Goal: Task Accomplishment & Management: Use online tool/utility

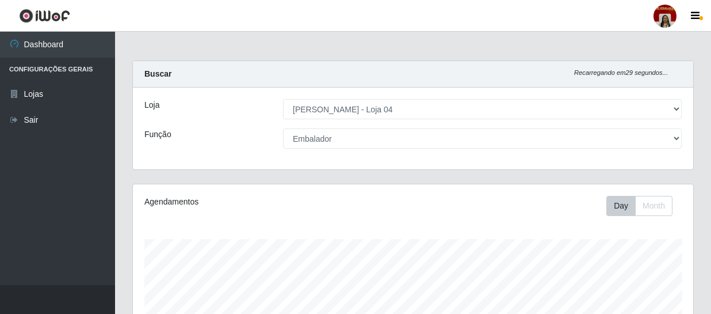
select select "251"
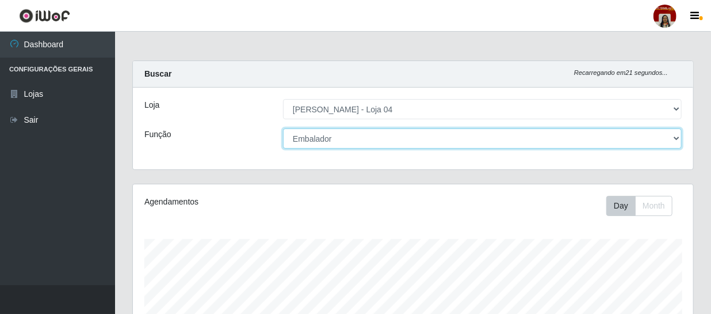
click at [680, 135] on select "[Selecione...] ASG ASG + ASG ++ Auxiliar de Depósito Auxiliar de Depósito + Aux…" at bounding box center [482, 138] width 399 height 20
select select "22"
click at [283, 128] on select "[Selecione...] ASG ASG + ASG ++ Auxiliar de Depósito Auxiliar de Depósito + Aux…" at bounding box center [482, 138] width 399 height 20
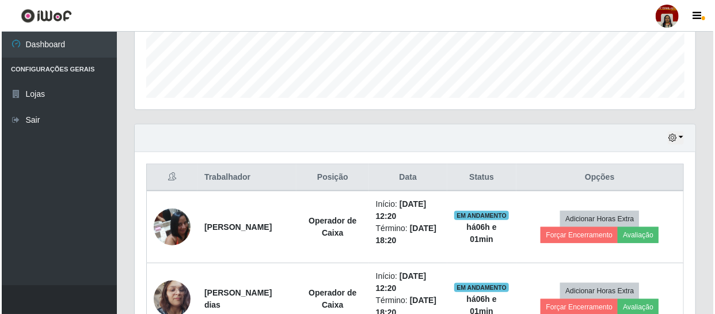
scroll to position [460, 0]
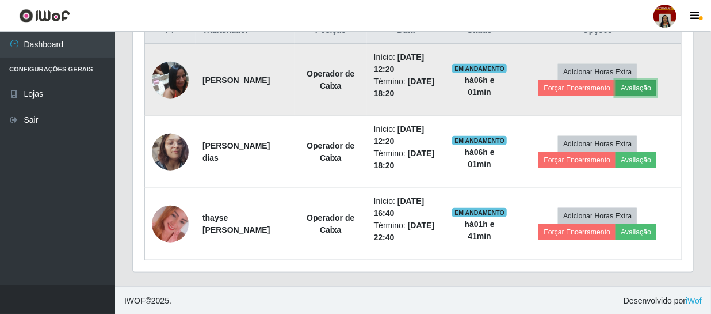
click at [642, 86] on button "Avaliação" at bounding box center [636, 88] width 41 height 16
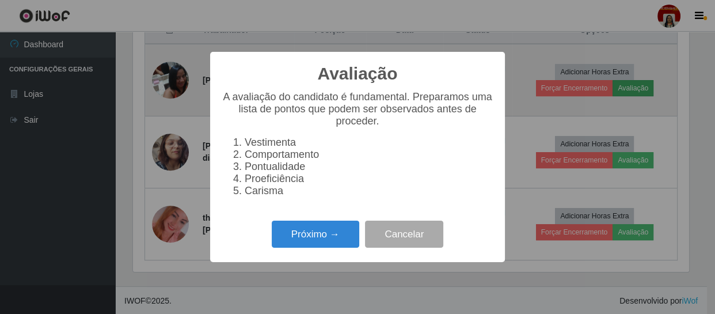
scroll to position [239, 555]
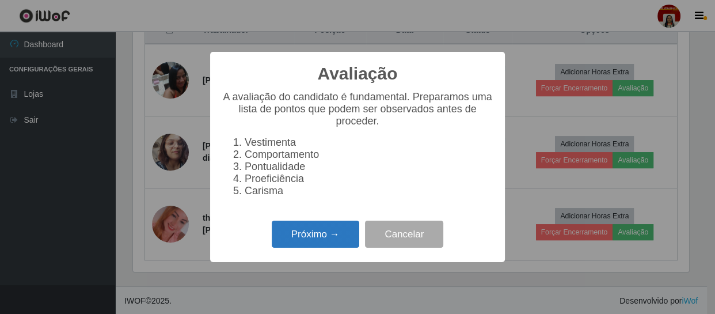
click at [329, 230] on button "Próximo →" at bounding box center [315, 233] width 87 height 27
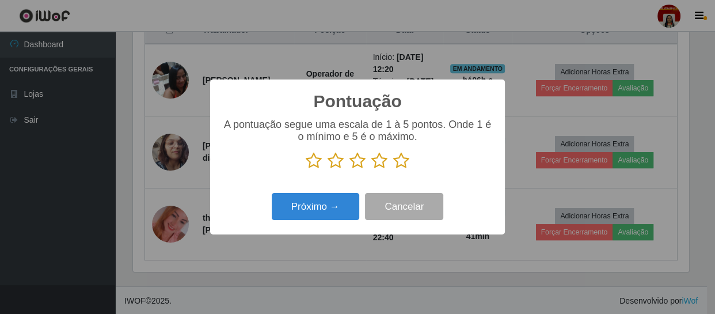
click at [407, 165] on icon at bounding box center [401, 160] width 16 height 17
click at [393, 169] on input "radio" at bounding box center [393, 169] width 0 height 0
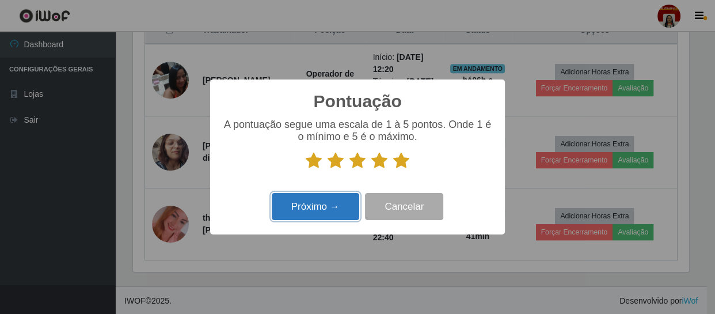
click at [334, 208] on button "Próximo →" at bounding box center [315, 206] width 87 height 27
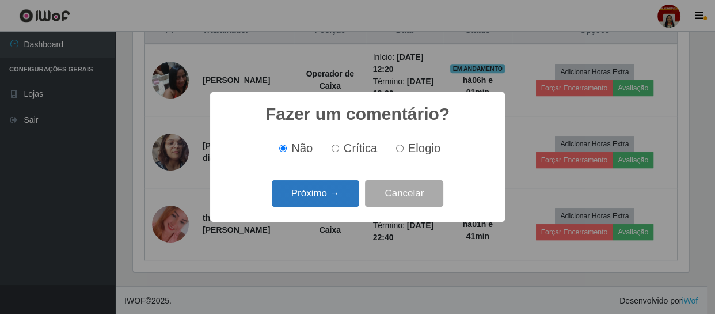
click at [331, 193] on button "Próximo →" at bounding box center [315, 193] width 87 height 27
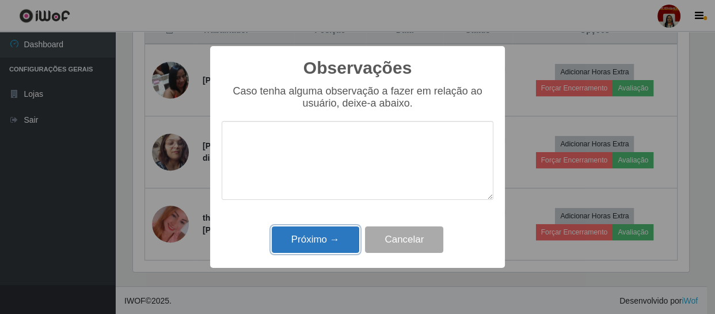
click at [318, 238] on button "Próximo →" at bounding box center [315, 239] width 87 height 27
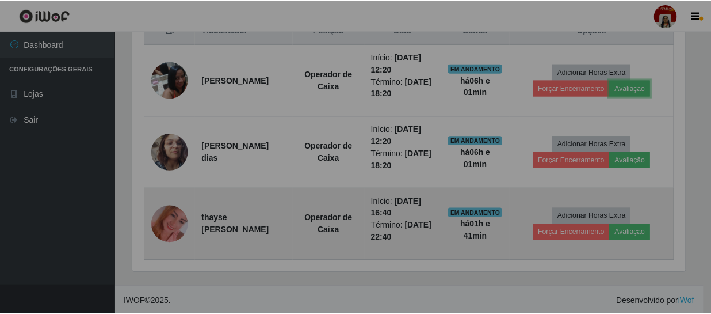
scroll to position [239, 560]
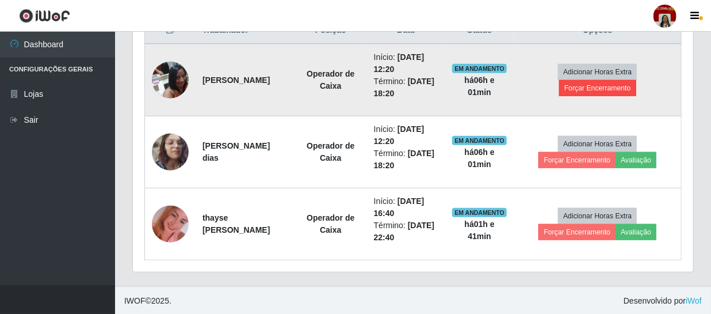
click at [558, 84] on td "Adicionar Horas Extra Forçar Encerramento" at bounding box center [597, 80] width 167 height 72
click at [577, 88] on button "Forçar Encerramento" at bounding box center [597, 88] width 77 height 16
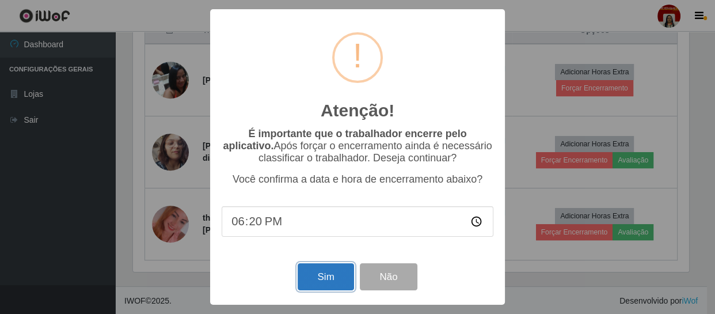
click at [325, 276] on button "Sim" at bounding box center [325, 276] width 56 height 27
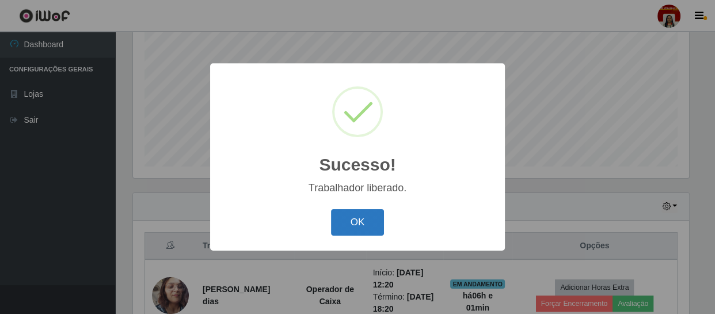
click at [366, 209] on button "OK" at bounding box center [358, 222] width 54 height 27
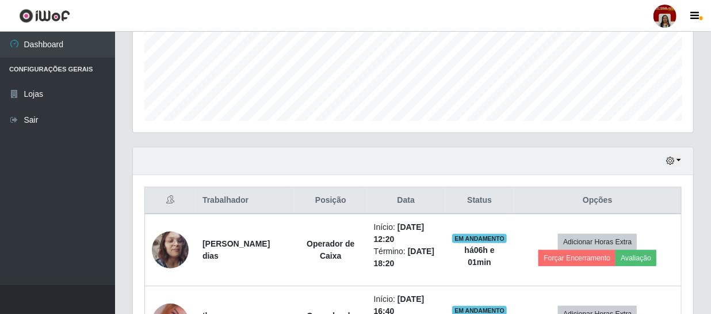
scroll to position [350, 0]
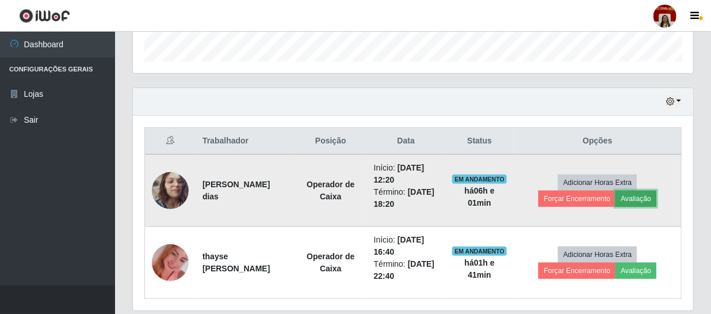
click at [639, 195] on button "Avaliação" at bounding box center [636, 198] width 41 height 16
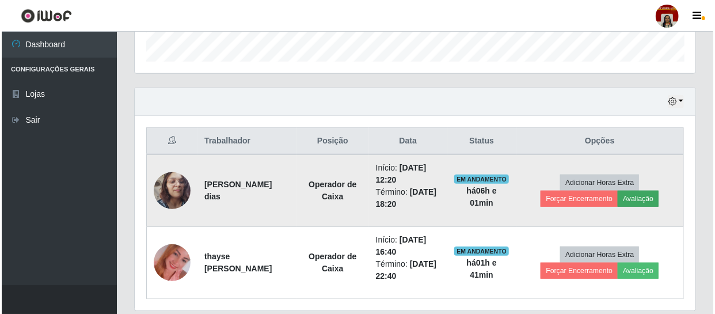
scroll to position [239, 555]
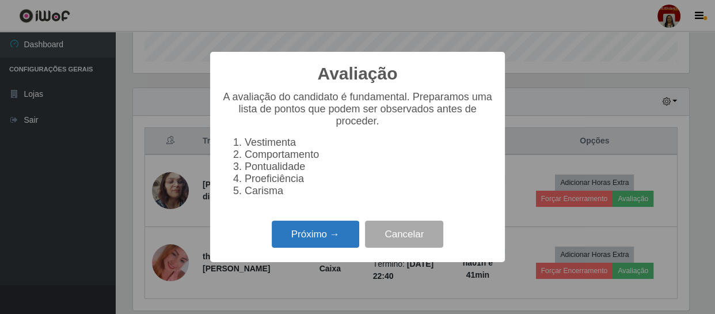
click at [343, 240] on button "Próximo →" at bounding box center [315, 233] width 87 height 27
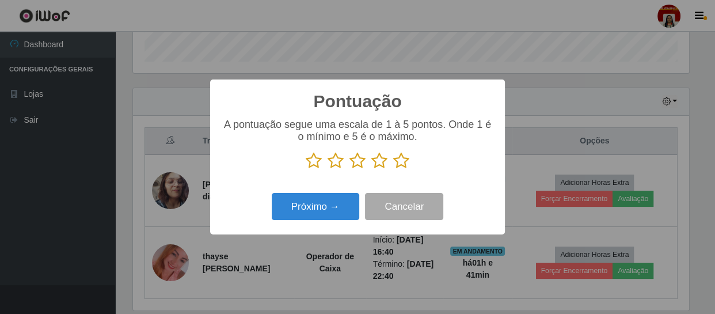
scroll to position [575124, 574806]
click at [398, 162] on icon at bounding box center [401, 160] width 16 height 17
click at [393, 169] on input "radio" at bounding box center [393, 169] width 0 height 0
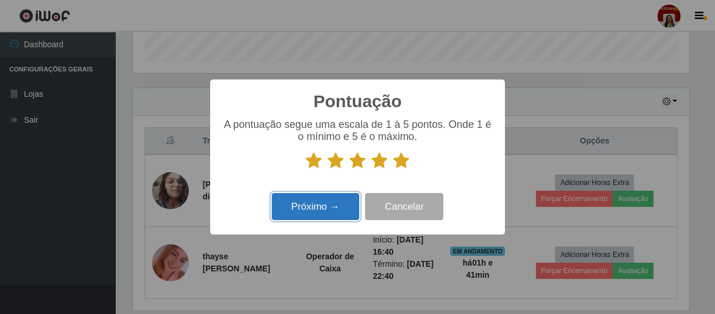
click at [334, 201] on button "Próximo →" at bounding box center [315, 206] width 87 height 27
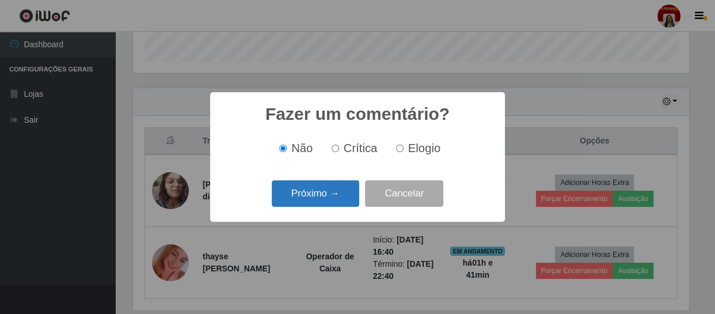
click at [333, 196] on button "Próximo →" at bounding box center [315, 193] width 87 height 27
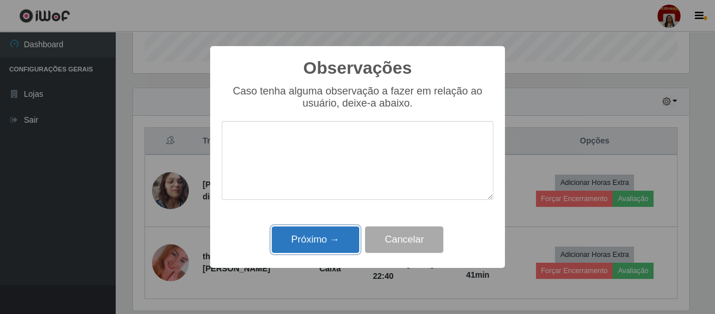
click at [329, 238] on button "Próximo →" at bounding box center [315, 239] width 87 height 27
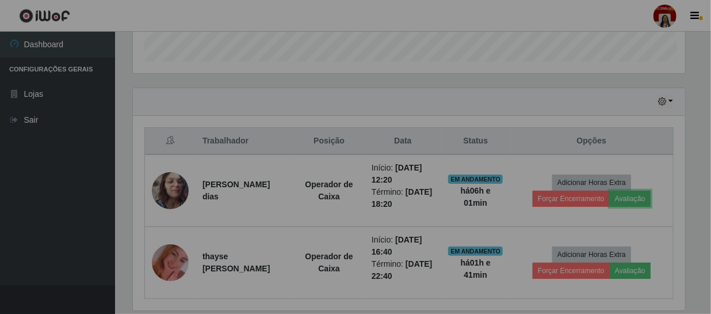
scroll to position [239, 560]
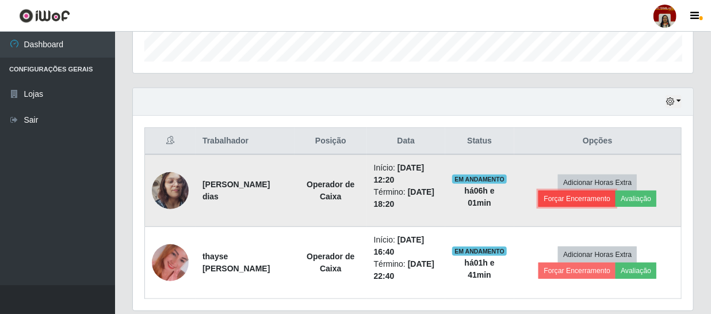
click at [601, 197] on button "Forçar Encerramento" at bounding box center [577, 198] width 77 height 16
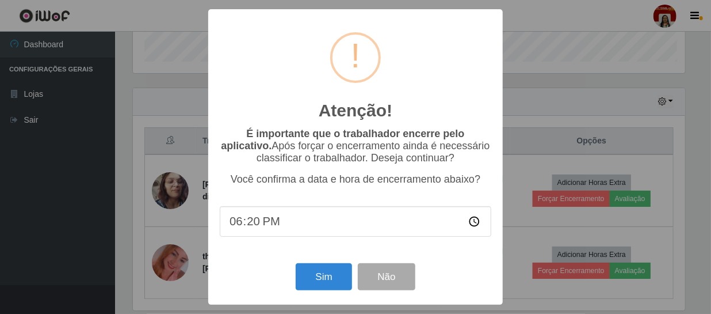
scroll to position [0, 0]
click at [314, 274] on button "Sim" at bounding box center [325, 276] width 56 height 27
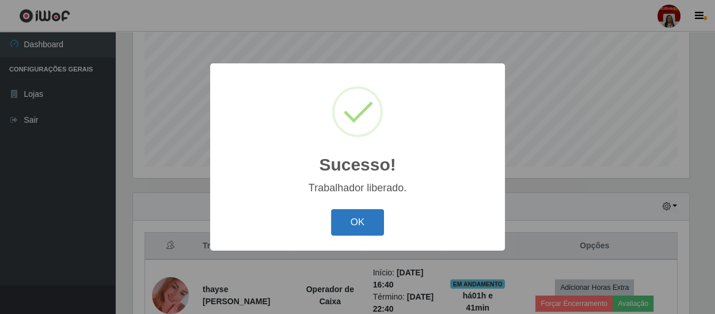
click at [363, 230] on button "OK" at bounding box center [358, 222] width 54 height 27
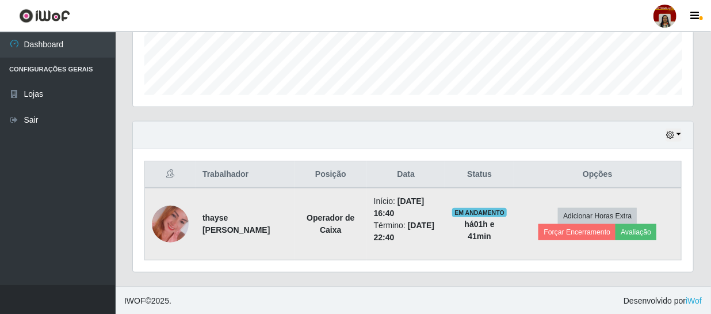
click at [180, 222] on img at bounding box center [170, 224] width 37 height 66
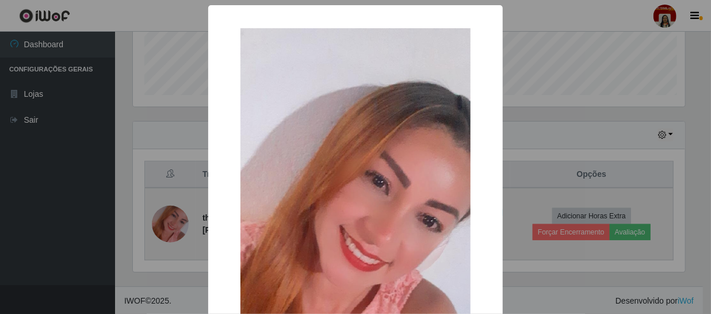
scroll to position [575124, 574806]
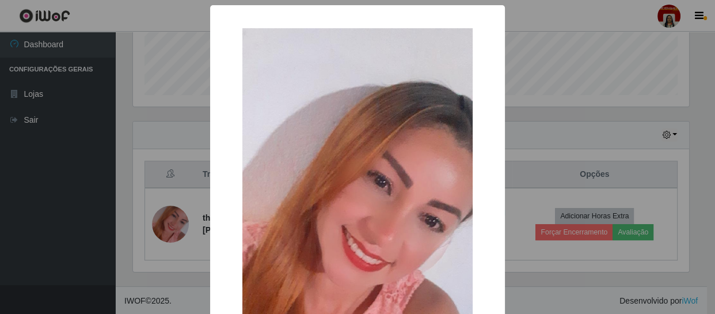
click at [177, 230] on div "× OK Cancel" at bounding box center [357, 157] width 715 height 314
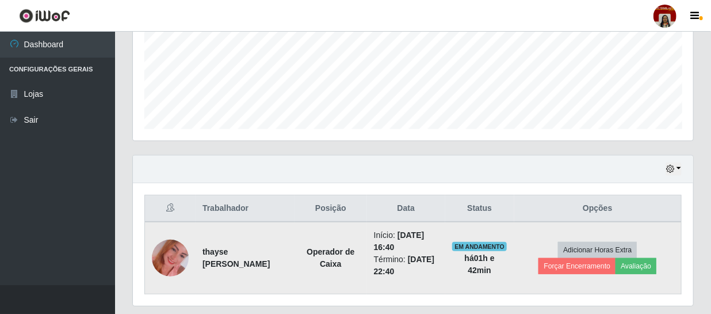
scroll to position [212, 0]
